Goal: Communication & Community: Answer question/provide support

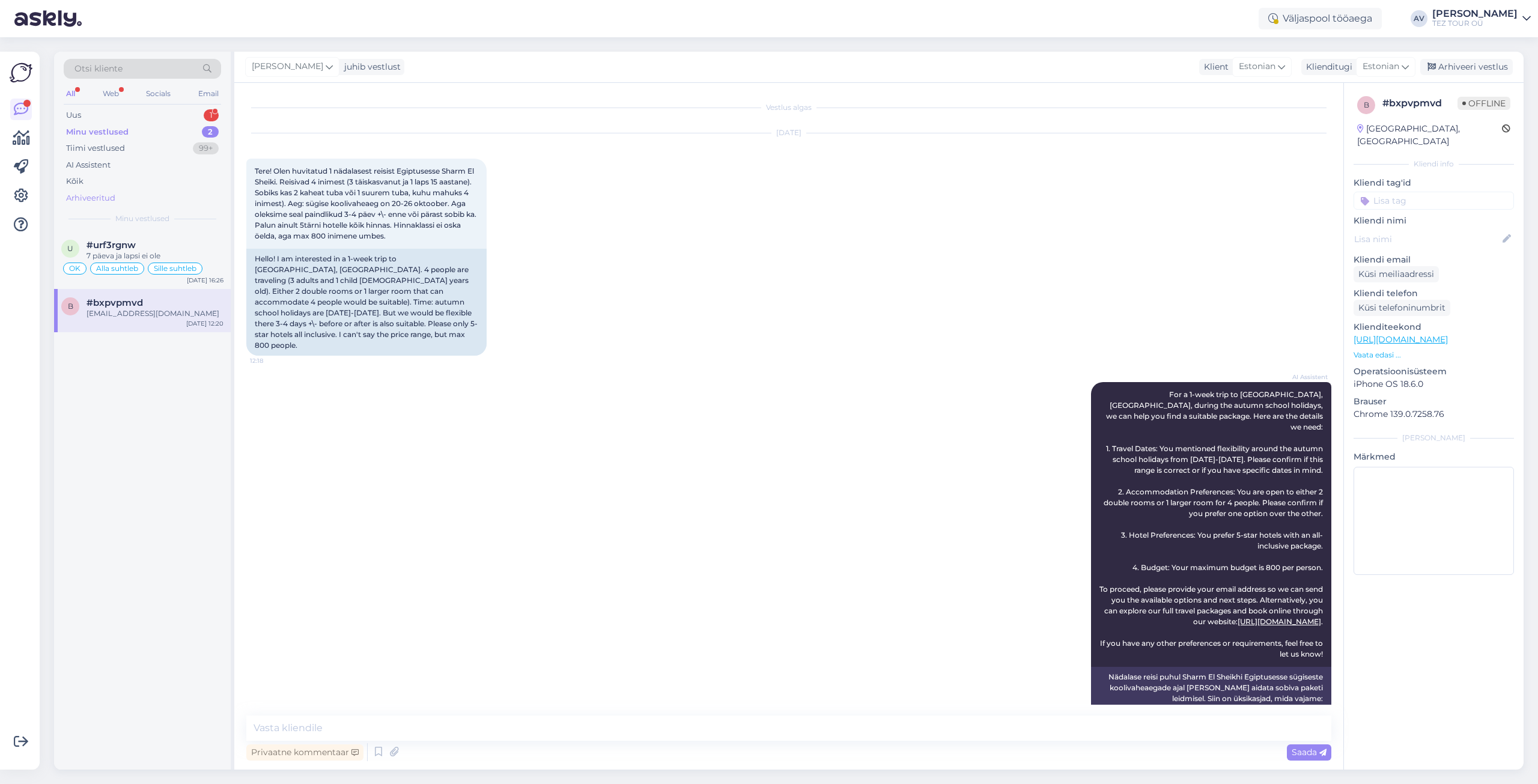
scroll to position [1200, 0]
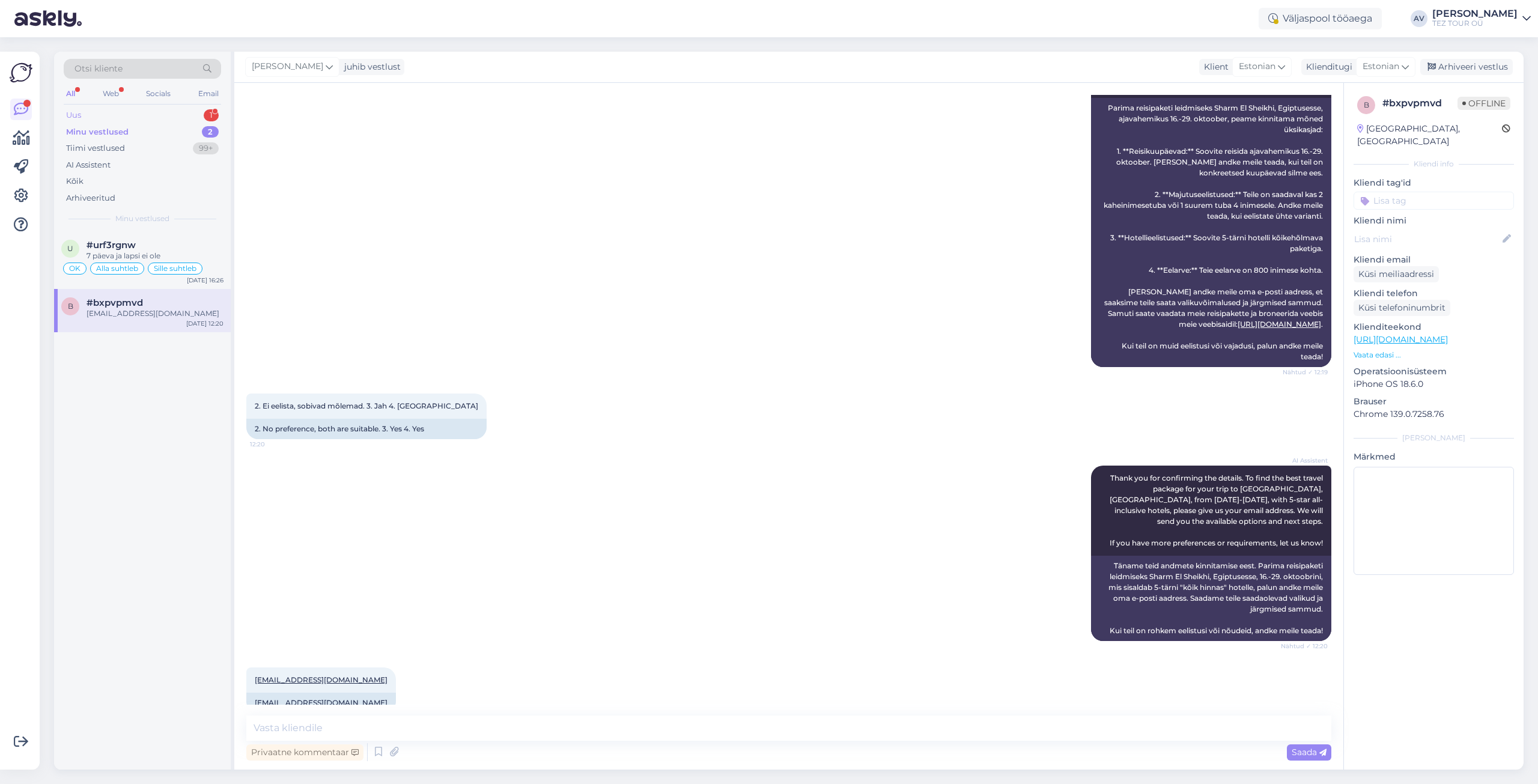
click at [95, 114] on div "Uus 1" at bounding box center [142, 115] width 158 height 17
click at [155, 250] on div "#tpvvocia" at bounding box center [155, 245] width 137 height 11
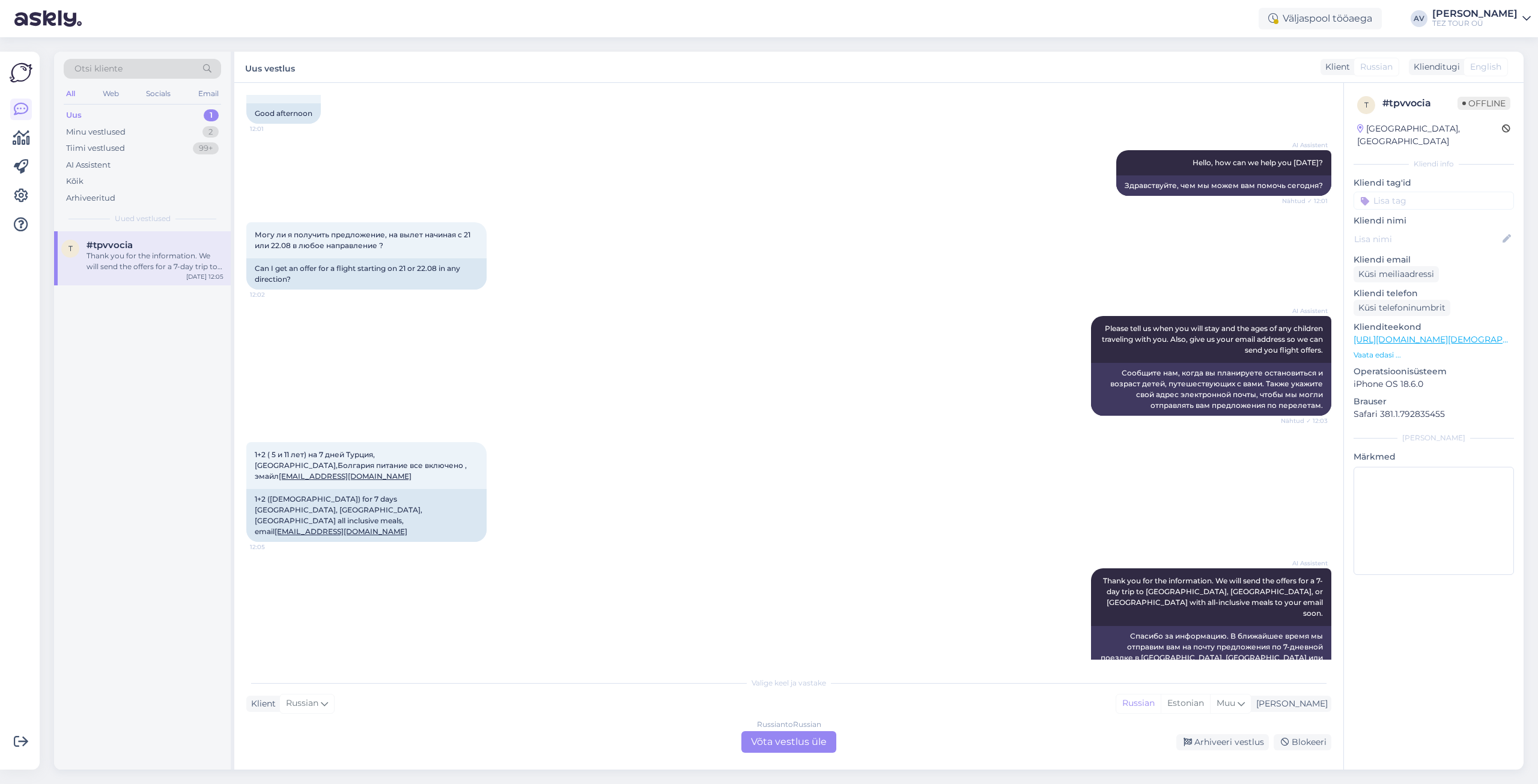
click at [788, 746] on div "Russian to Russian Võta vestlus üle" at bounding box center [789, 742] width 95 height 22
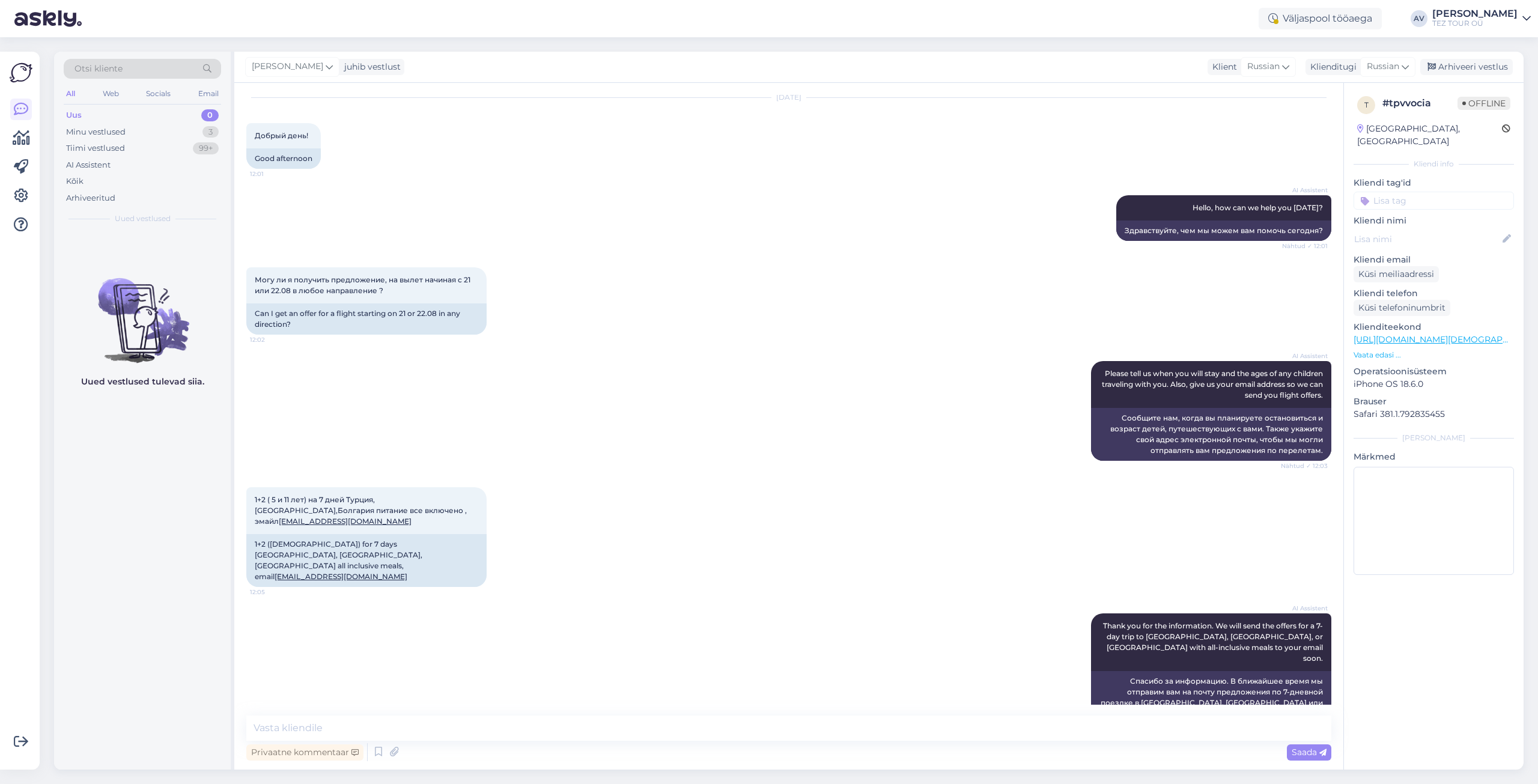
click at [1386, 192] on input at bounding box center [1434, 201] width 161 height 18
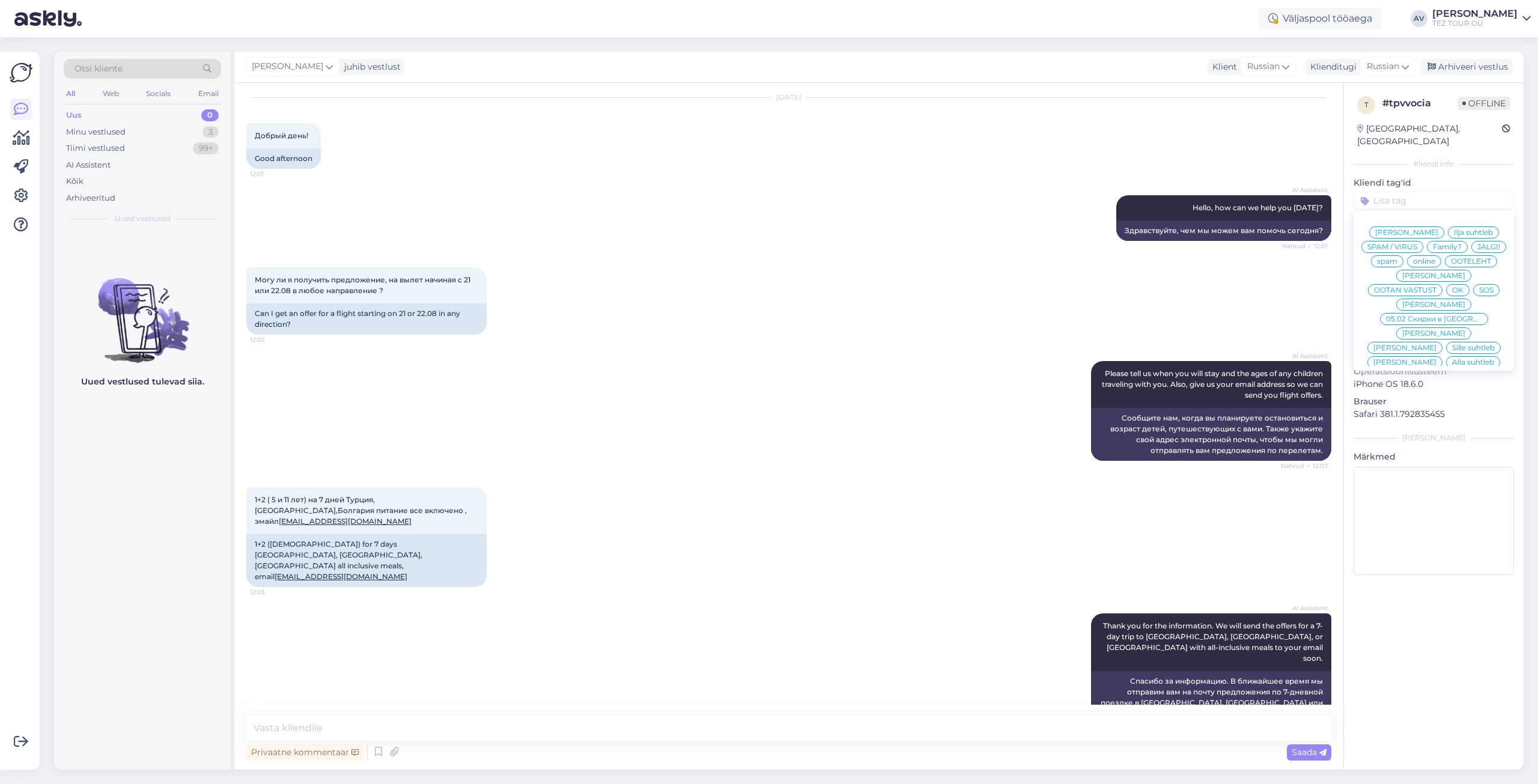
click at [1386, 192] on input at bounding box center [1434, 201] width 161 height 18
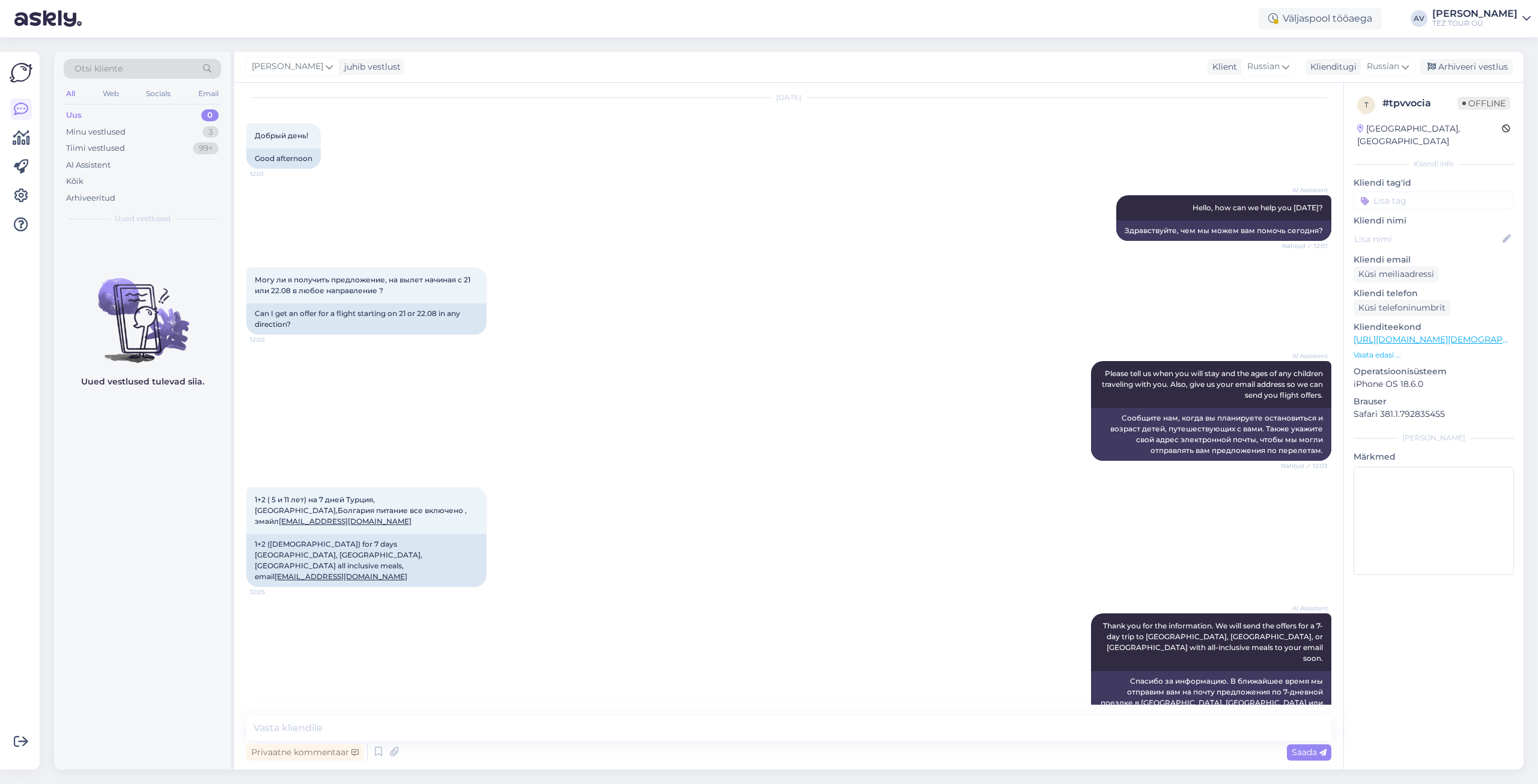
click at [1377, 192] on input at bounding box center [1434, 201] width 161 height 18
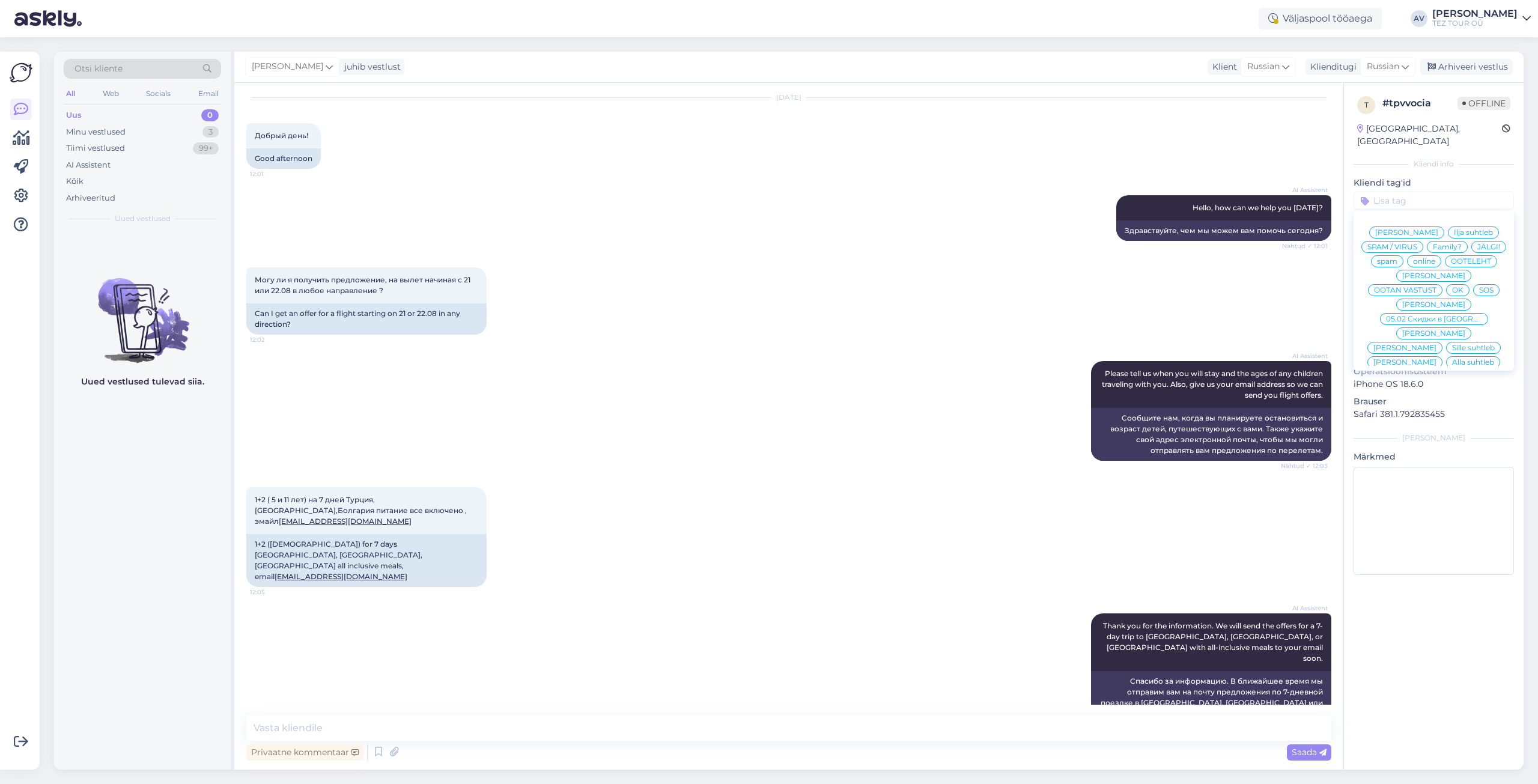
click at [1452, 358] on span "Alla suhtleb" at bounding box center [1474, 362] width 42 height 8
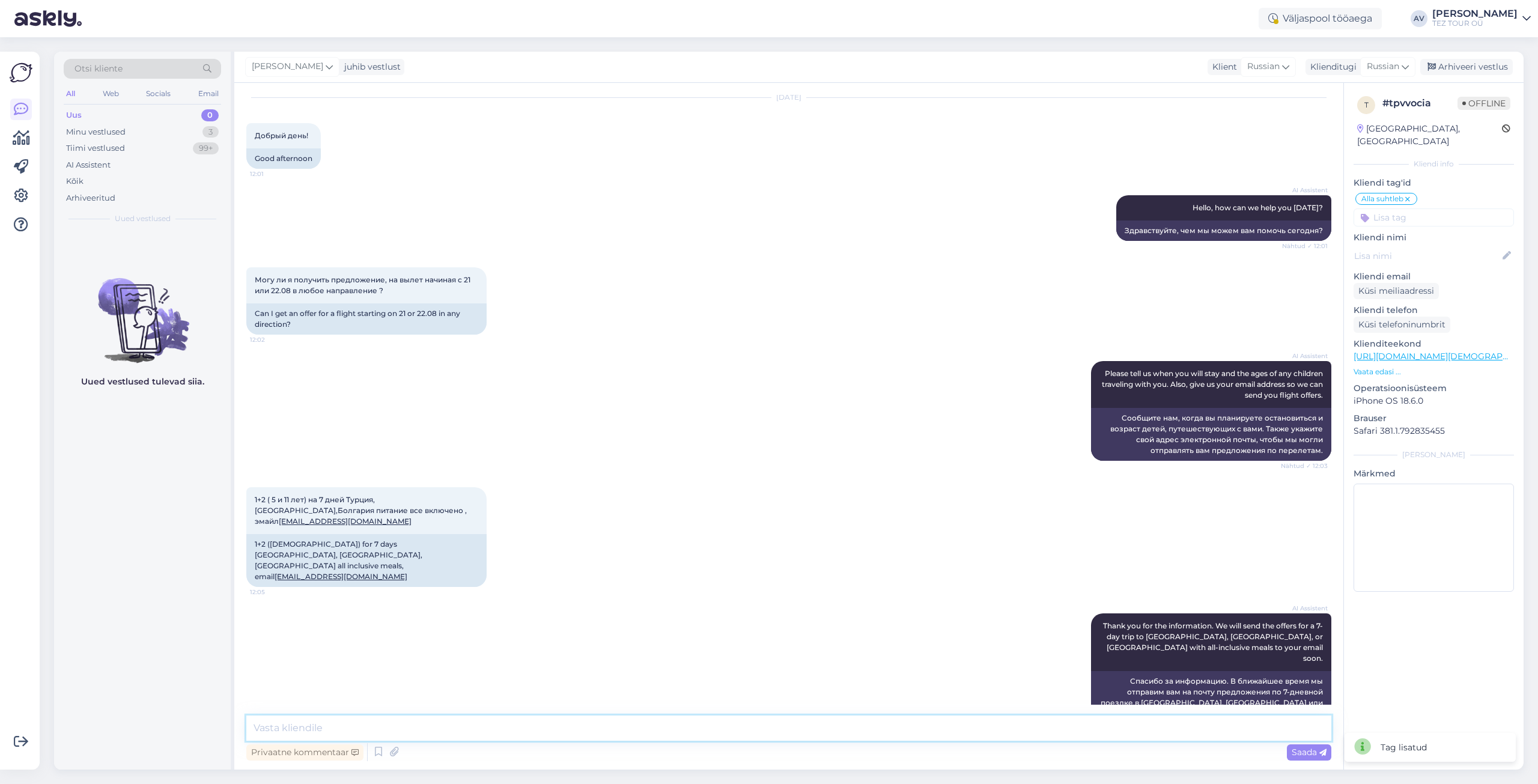
click at [1034, 725] on textarea at bounding box center [789, 727] width 1085 height 25
type textarea "Добрый день. Благодарим Вас за обращение. предложение будет выслано на указанны…"
click at [1294, 750] on span "Saada" at bounding box center [1309, 752] width 35 height 11
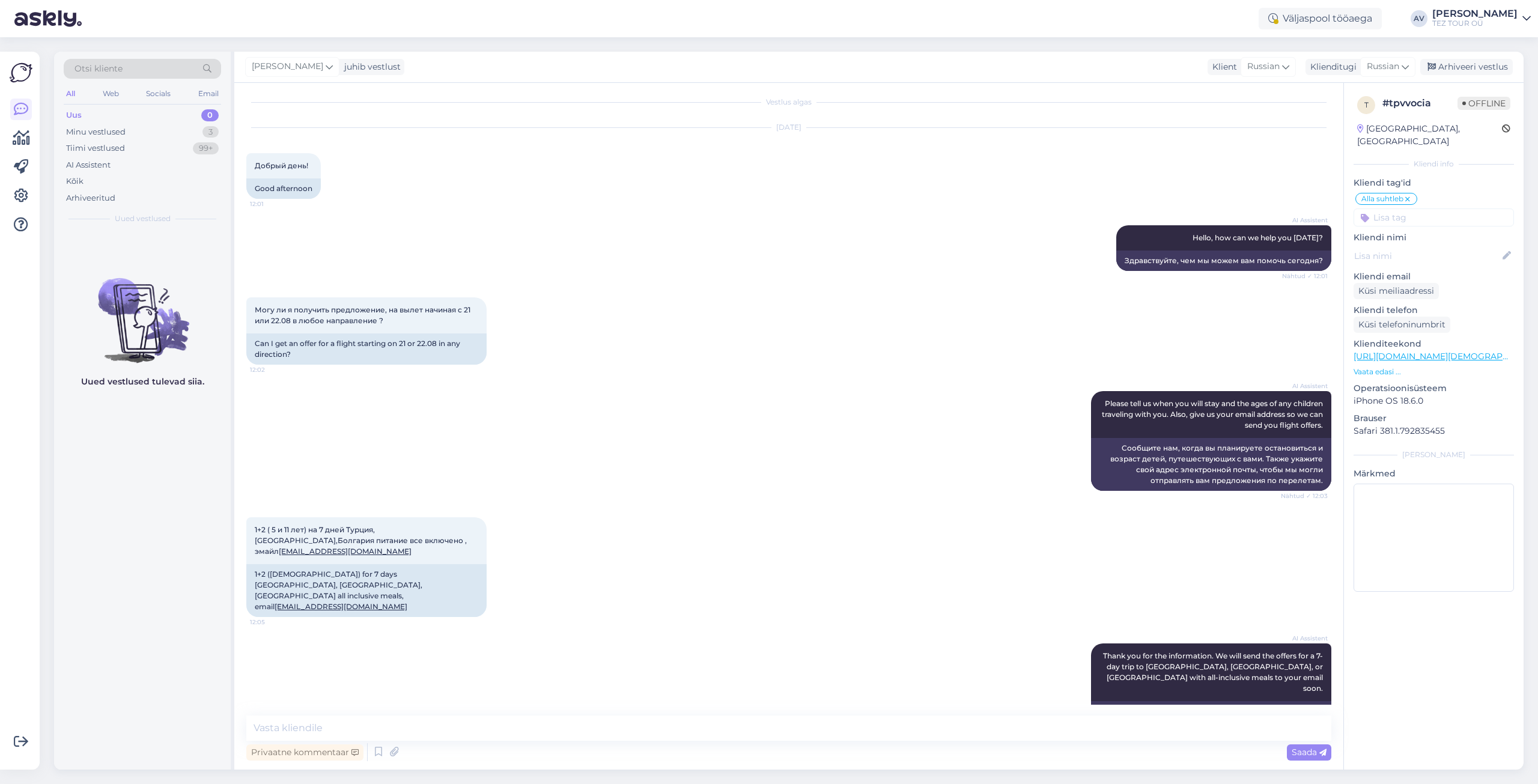
scroll to position [0, 0]
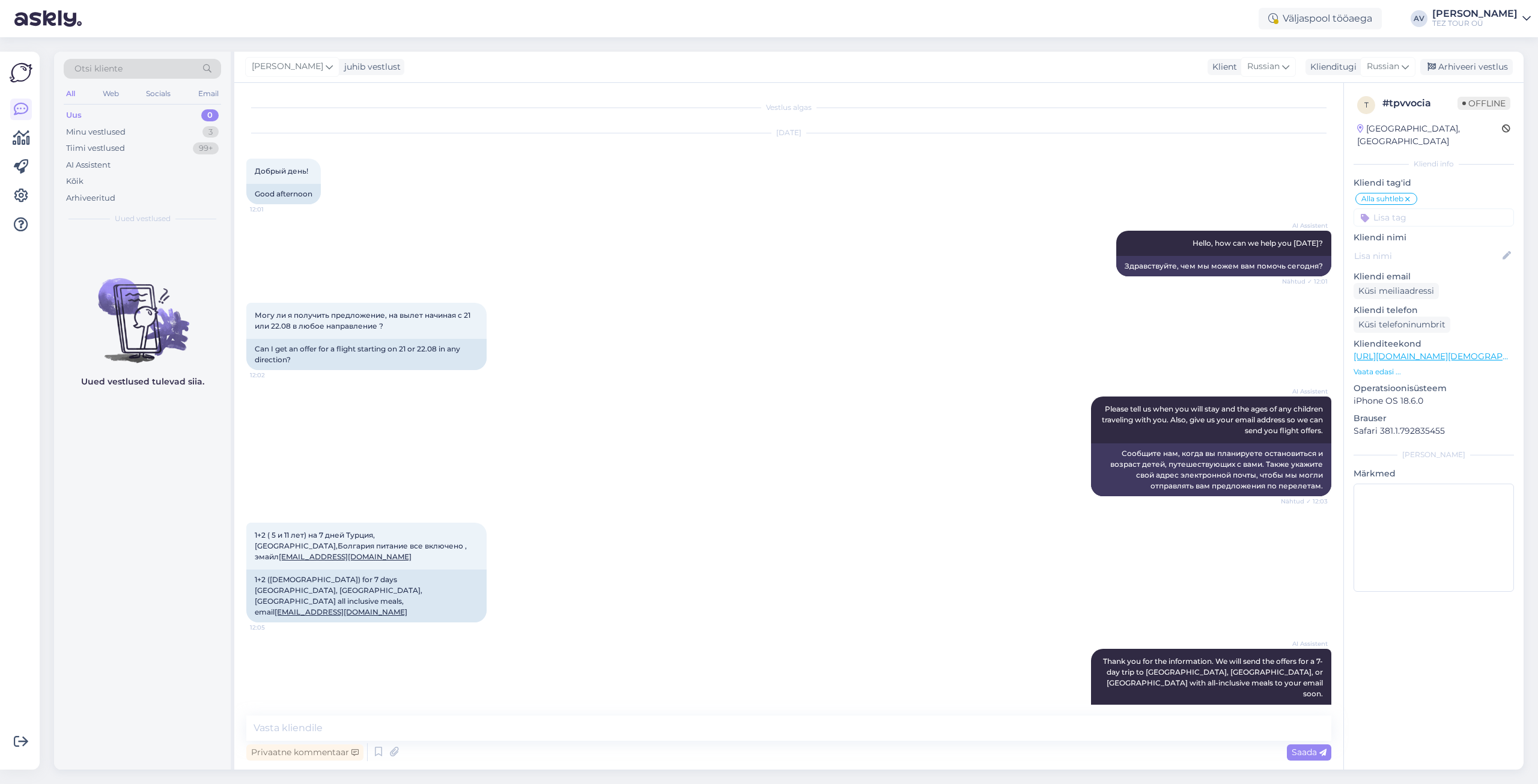
click at [1480, 449] on div "t # tpvvocia Offline [GEOGRAPHIC_DATA], [GEOGRAPHIC_DATA] Kliendi info Kliendi …" at bounding box center [1433, 345] width 180 height 526
